Goal: Information Seeking & Learning: Learn about a topic

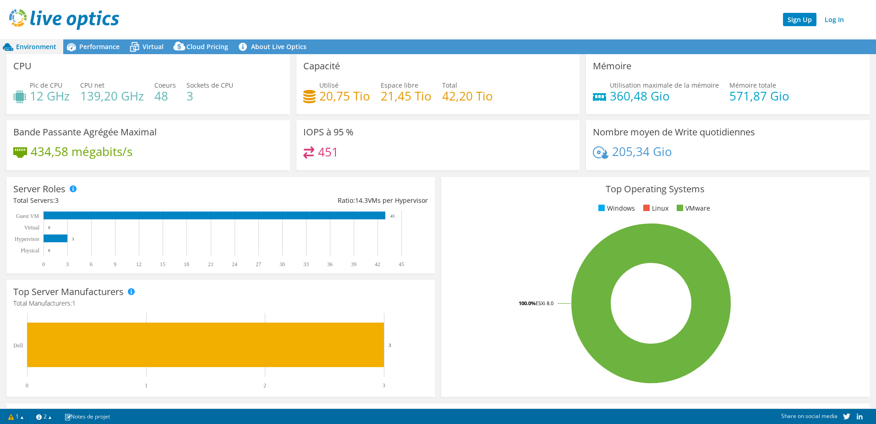
click at [795, 23] on link "Sign Up" at bounding box center [799, 19] width 33 height 13
click at [828, 18] on link "Log In" at bounding box center [835, 19] width 28 height 13
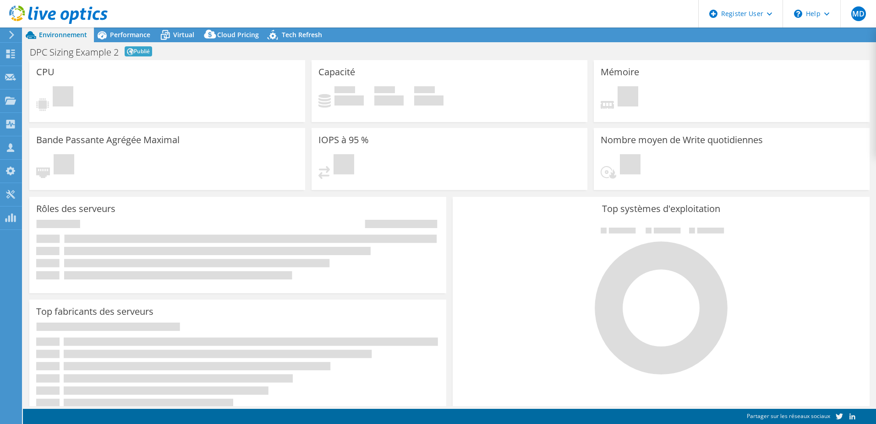
select select "EUFrankfurt"
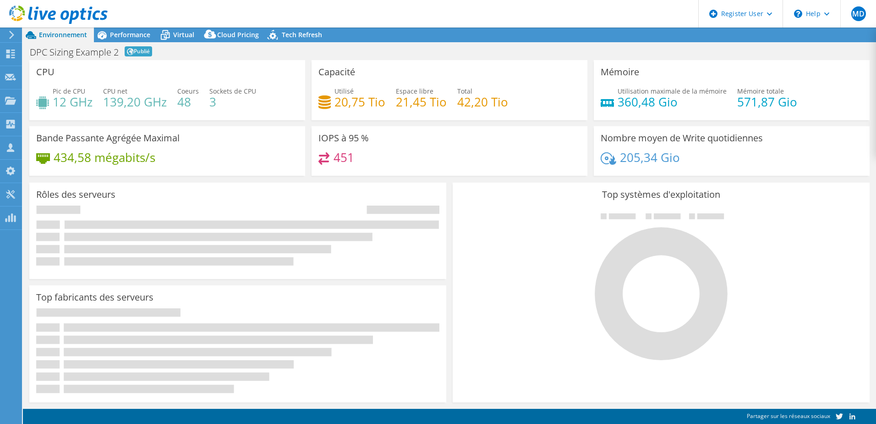
select select "EUFrankfurt"
select select "EUR"
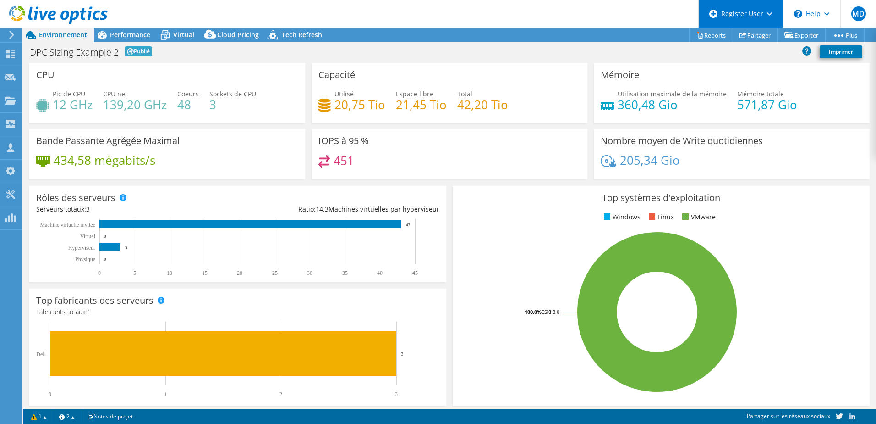
click at [766, 12] on div "Register User" at bounding box center [741, 14] width 84 height 28
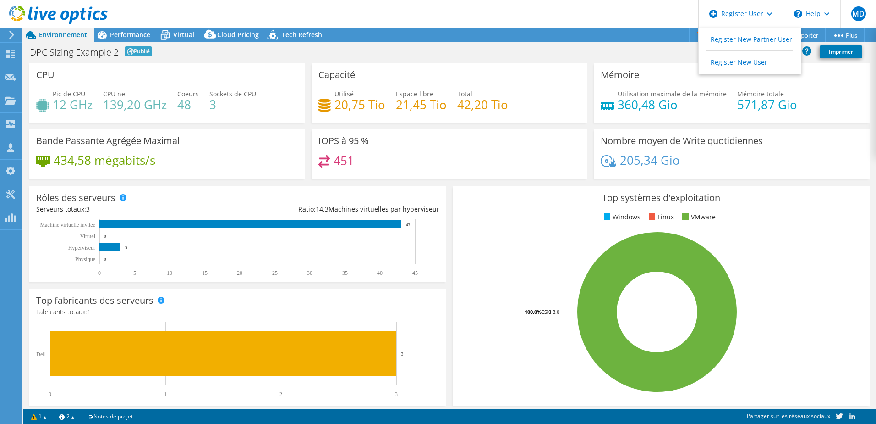
click at [597, 13] on header "MD Utilisateur Dell [PERSON_NAME] [PERSON_NAME][EMAIL_ADDRESS][DOMAIN_NAME] Del…" at bounding box center [438, 14] width 876 height 28
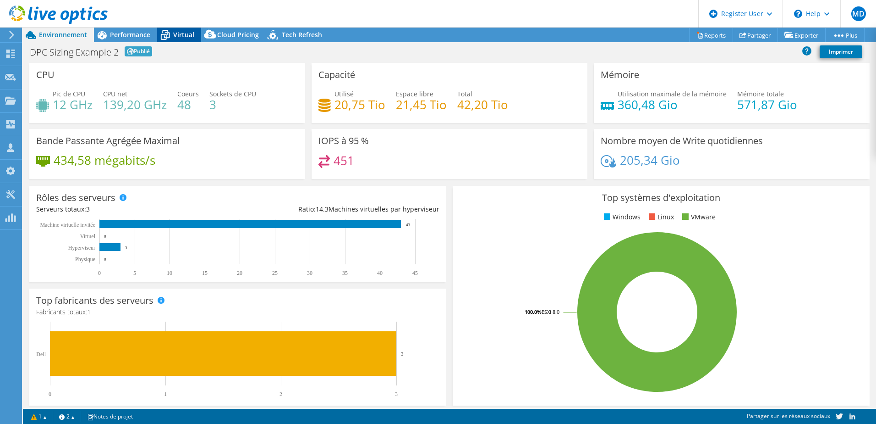
click at [183, 31] on span "Virtual" at bounding box center [183, 34] width 21 height 9
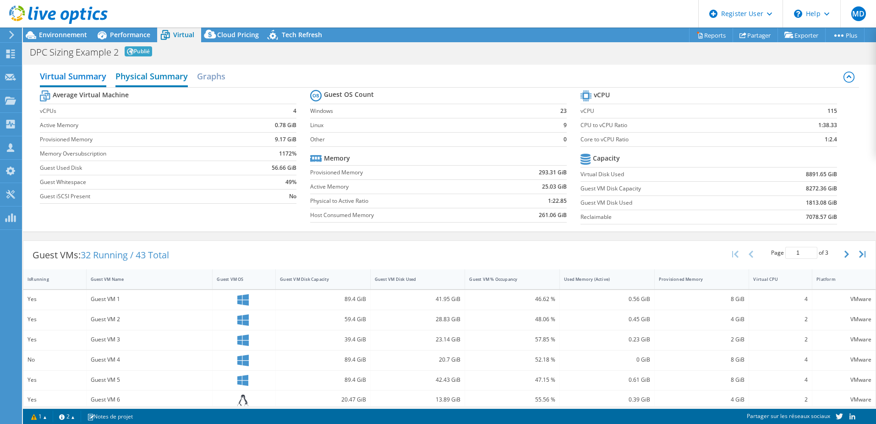
click at [158, 79] on h2 "Physical Summary" at bounding box center [152, 77] width 72 height 20
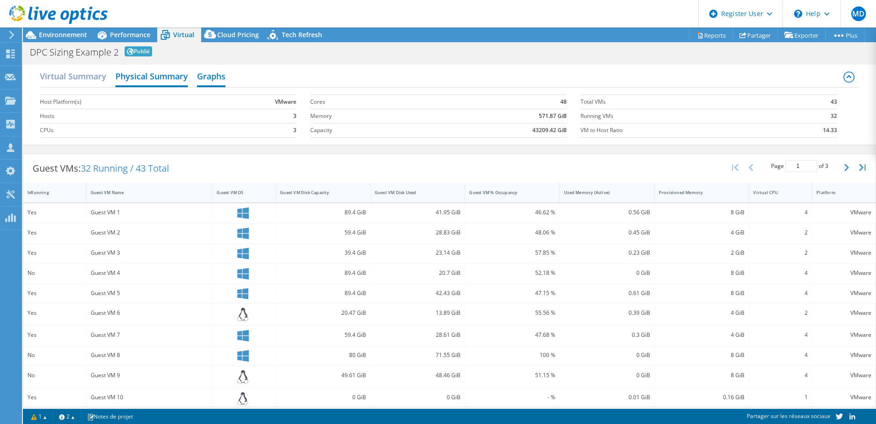
click at [222, 79] on h2 "Graphs" at bounding box center [211, 77] width 28 height 20
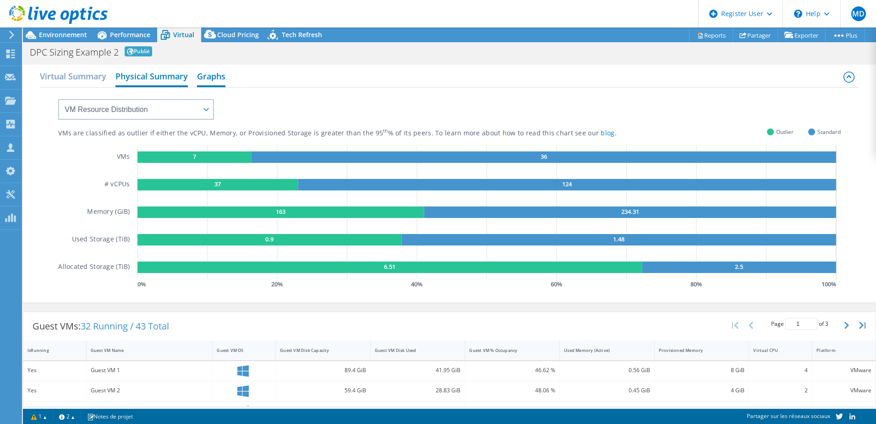
click at [155, 73] on h2 "Physical Summary" at bounding box center [152, 77] width 72 height 20
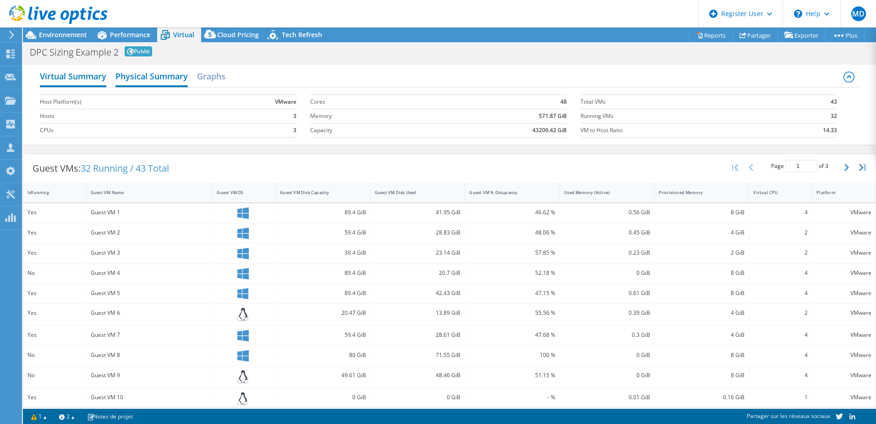
click at [84, 70] on h2 "Virtual Summary" at bounding box center [73, 77] width 66 height 20
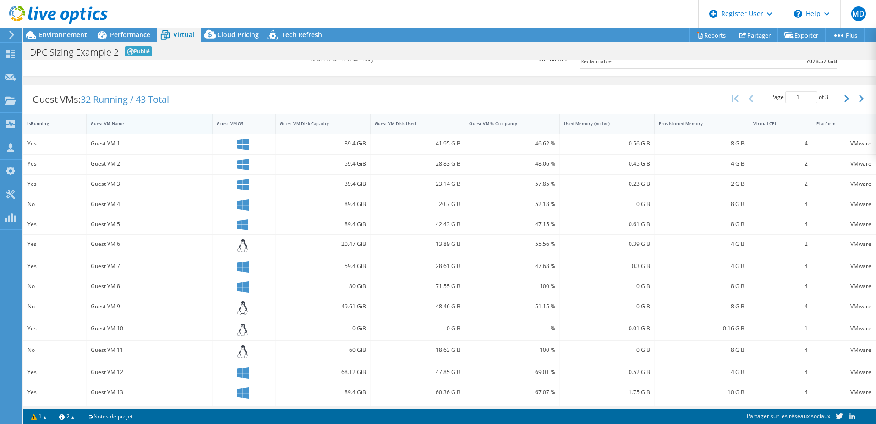
scroll to position [155, 0]
click at [840, 97] on button "button" at bounding box center [848, 98] width 16 height 17
click at [845, 97] on icon "button" at bounding box center [847, 98] width 5 height 7
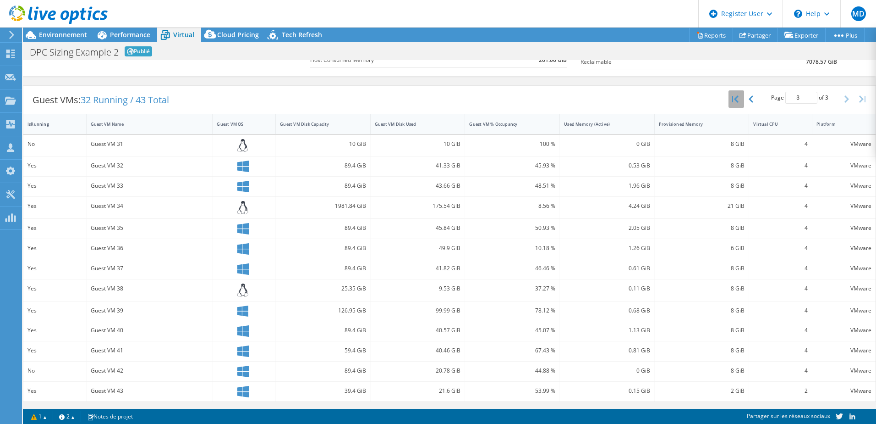
click at [732, 98] on icon "button" at bounding box center [735, 98] width 6 height 7
type input "1"
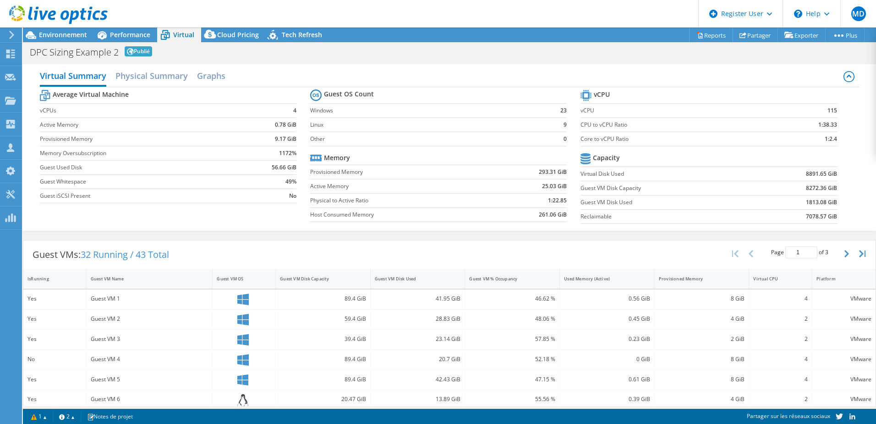
scroll to position [0, 0]
